Goal: Communication & Community: Answer question/provide support

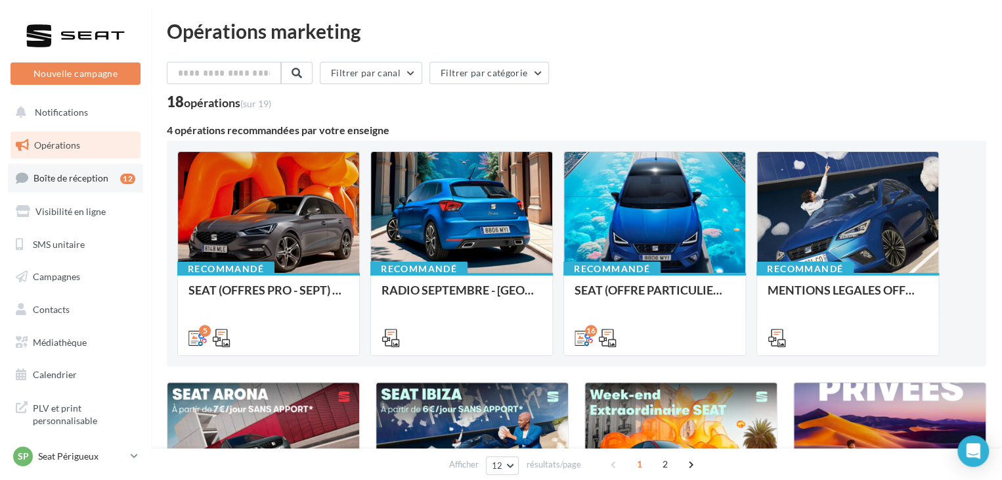
click at [79, 169] on link "Boîte de réception 12" at bounding box center [75, 178] width 135 height 28
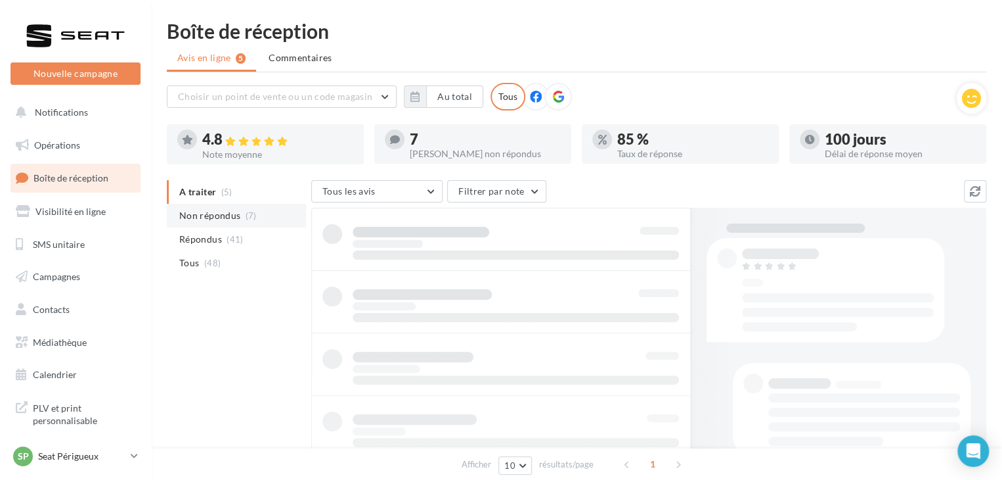
click at [242, 224] on li "Non répondus (7)" at bounding box center [236, 216] width 139 height 24
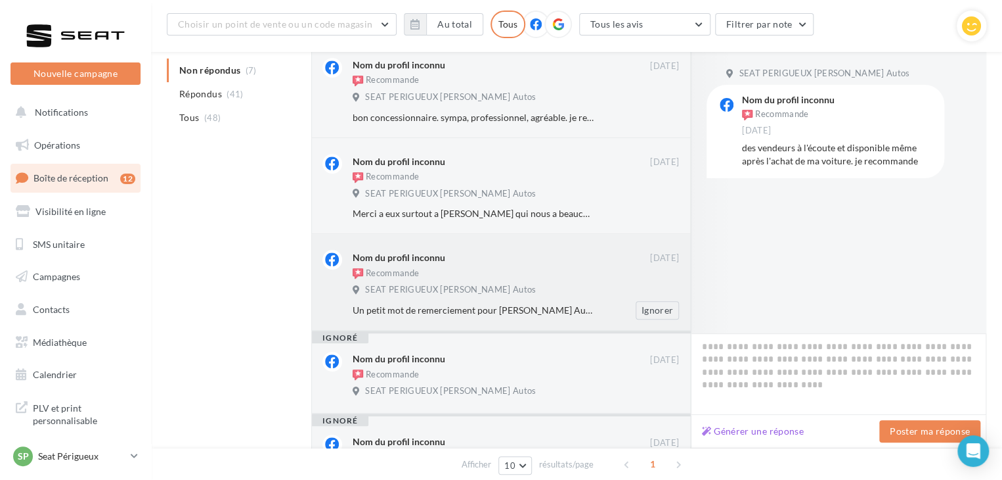
scroll to position [460, 0]
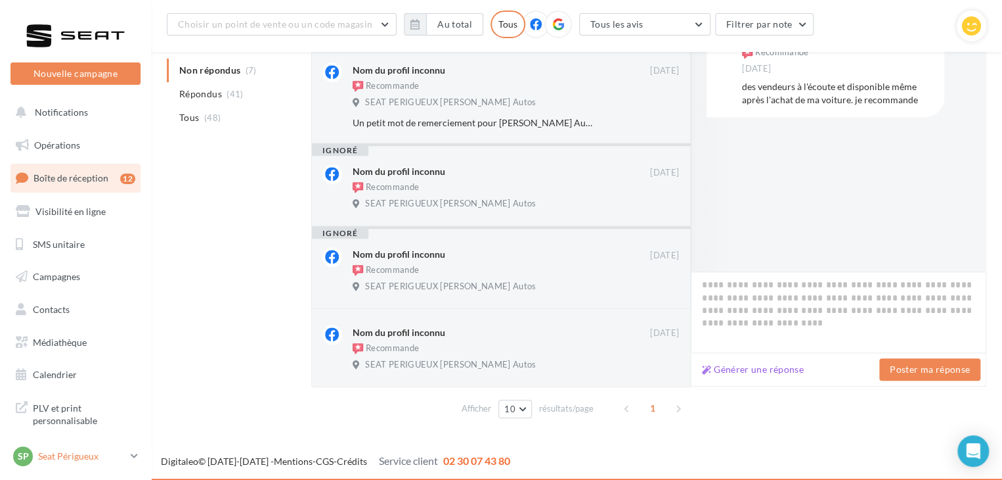
click at [131, 451] on icon at bounding box center [134, 455] width 7 height 11
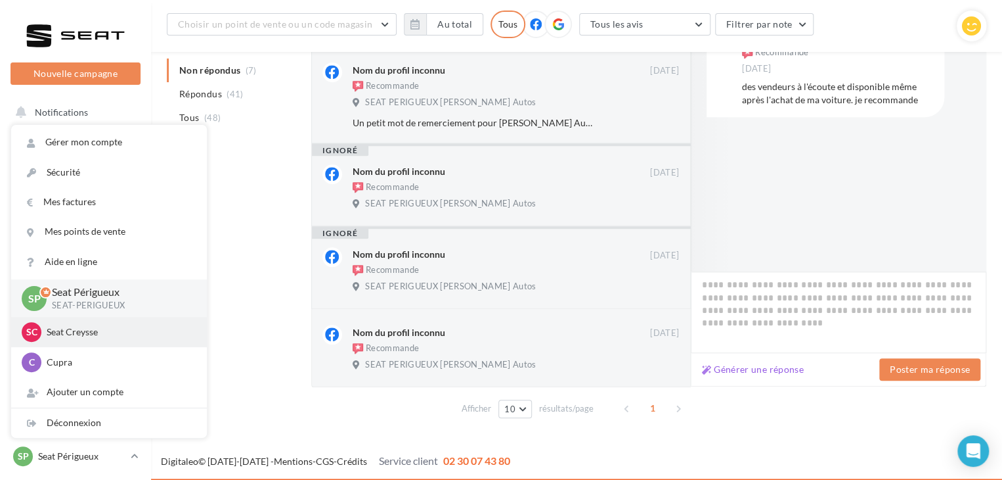
click at [108, 334] on p "Seat Creysse" at bounding box center [119, 331] width 145 height 13
